Goal: Find specific page/section: Find specific page/section

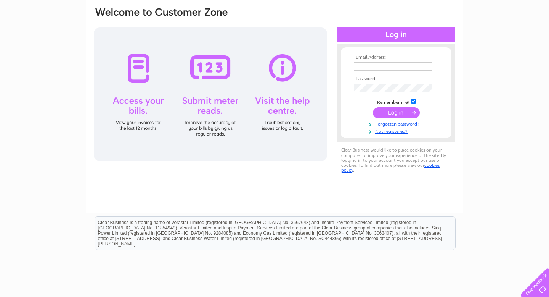
scroll to position [60, 0]
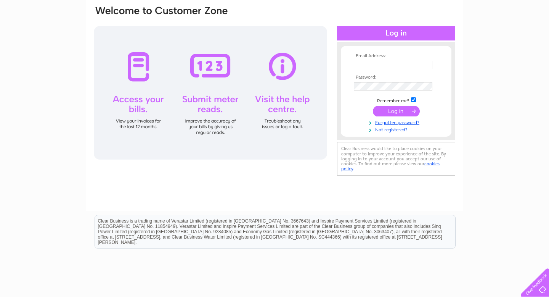
click at [386, 66] on input "text" at bounding box center [393, 65] width 79 height 8
type input "[DOMAIN_NAME][EMAIL_ADDRESS][DOMAIN_NAME]"
click at [386, 112] on input "submit" at bounding box center [396, 111] width 47 height 11
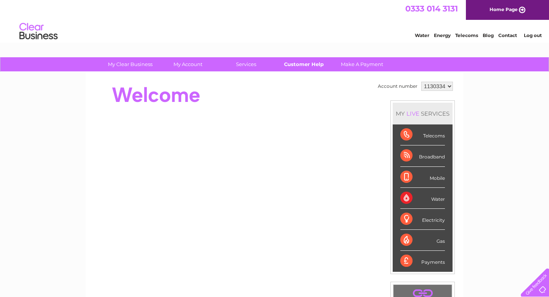
click at [303, 63] on link "Customer Help" at bounding box center [304, 64] width 63 height 14
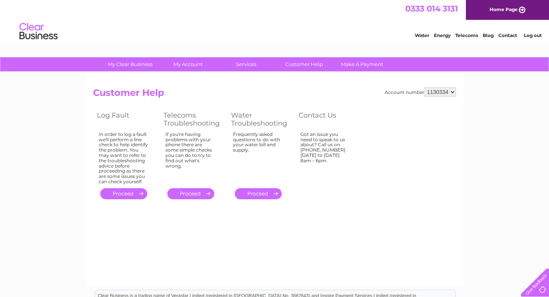
click at [148, 141] on div "Frequently asked questions to do with your water bill and supply." at bounding box center [124, 158] width 50 height 53
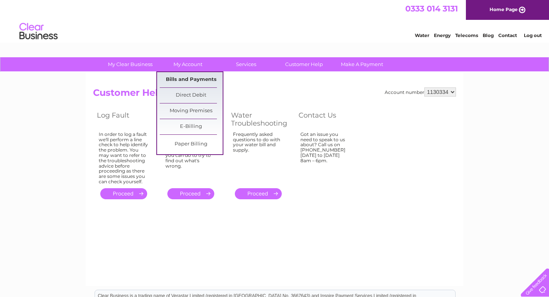
click at [191, 78] on link "Bills and Payments" at bounding box center [191, 79] width 63 height 15
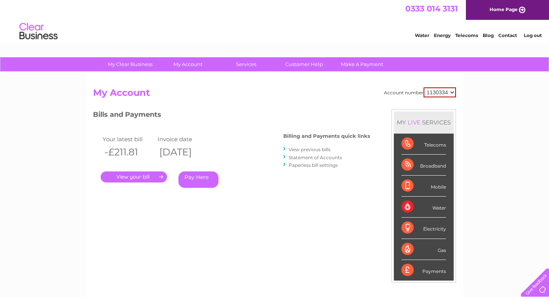
click at [145, 177] on link "." at bounding box center [134, 176] width 66 height 11
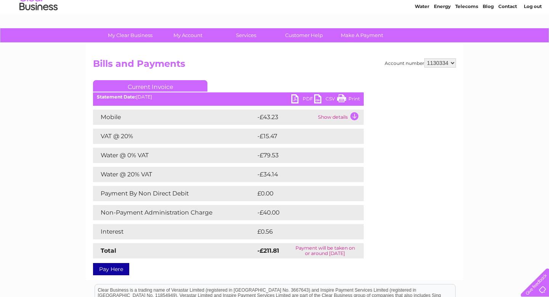
scroll to position [28, 0]
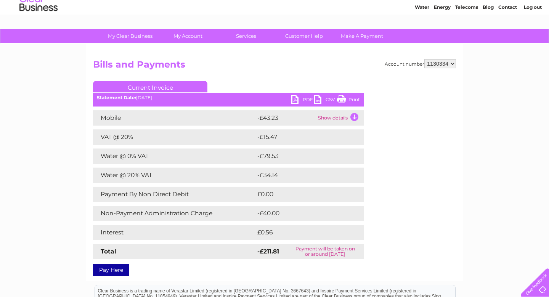
click at [303, 100] on link "PDF" at bounding box center [302, 100] width 23 height 11
